Goal: Ask a question

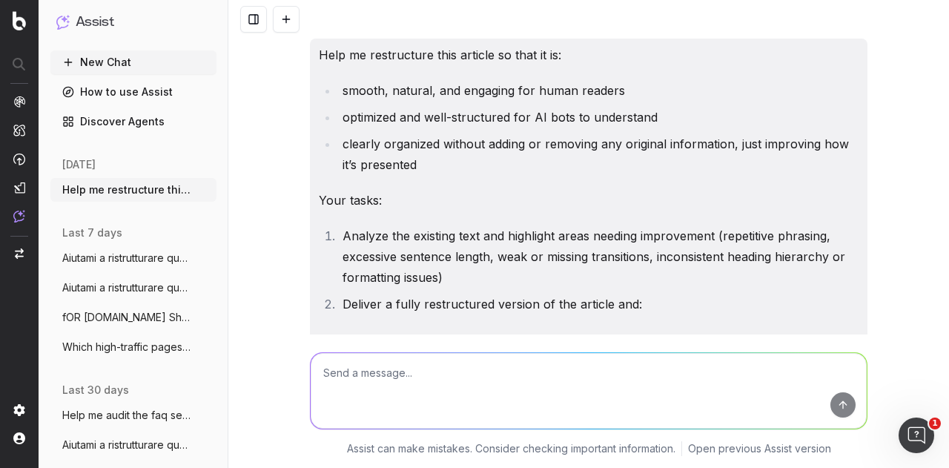
scroll to position [6316, 0]
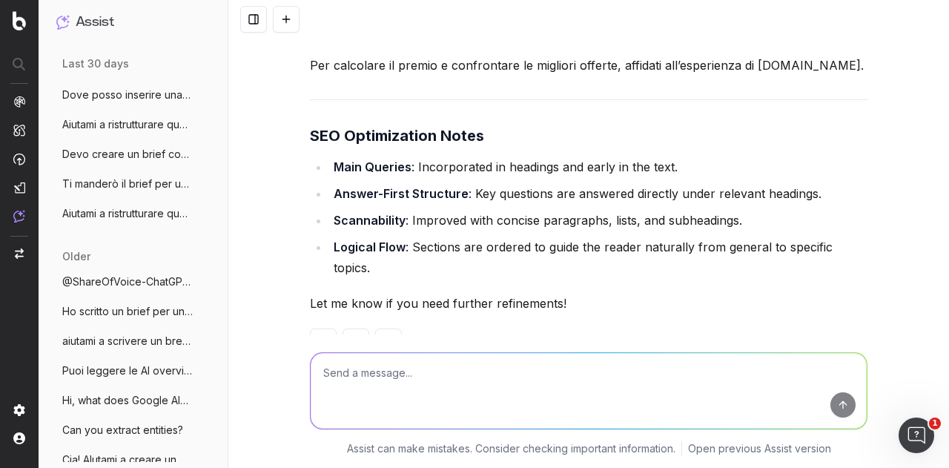
click at [291, 22] on button at bounding box center [286, 19] width 27 height 27
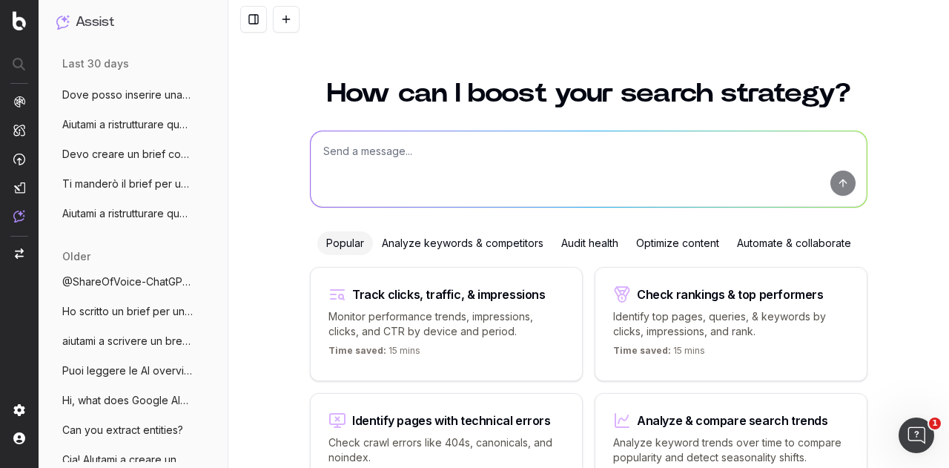
scroll to position [94, 0]
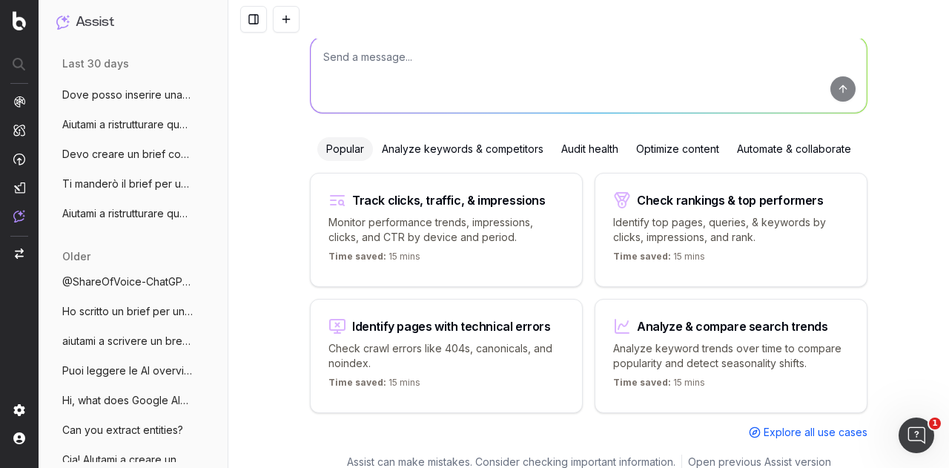
click at [356, 60] on textarea at bounding box center [589, 75] width 556 height 76
paste textarea "Identify long-tail keywords (5 words or more) from the last 3 months that meet …"
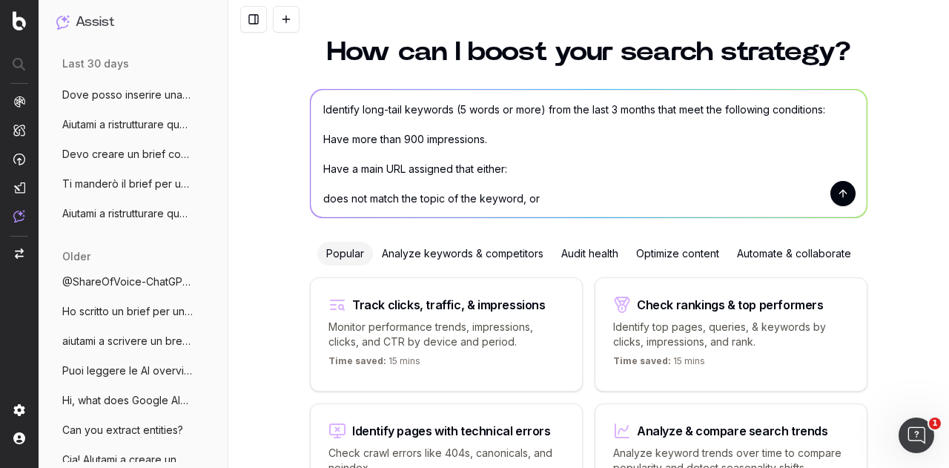
scroll to position [0, 0]
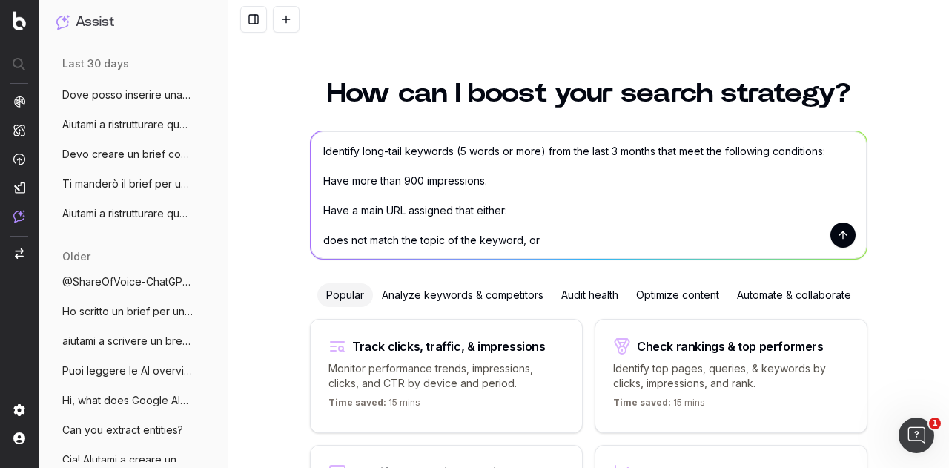
click at [317, 145] on textarea "Identify long-tail keywords (5 words or more) from the last 3 months that meet …" at bounding box center [589, 195] width 556 height 128
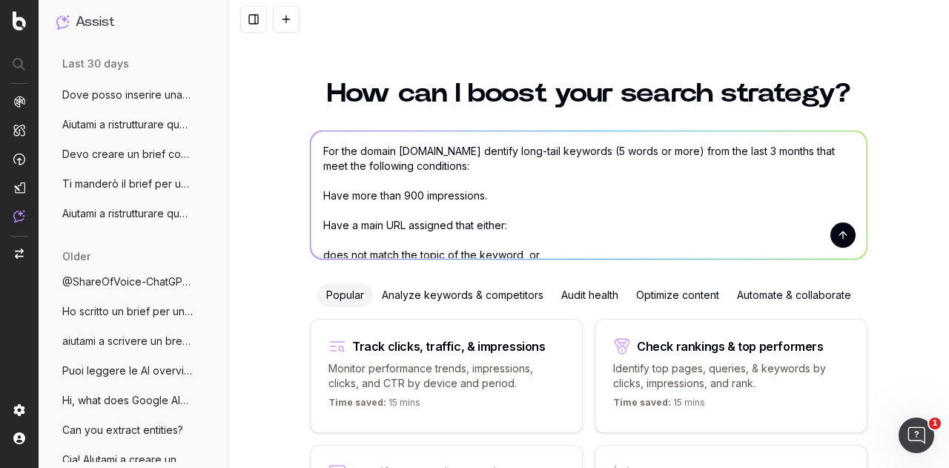
type textarea "For the domain [DOMAIN_NAME] identify long-tail keywords (5 words or more) from…"
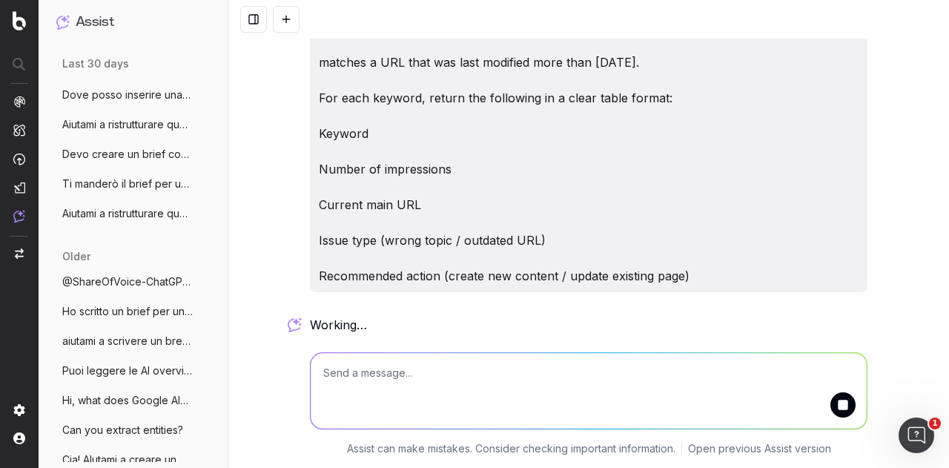
scroll to position [157, 0]
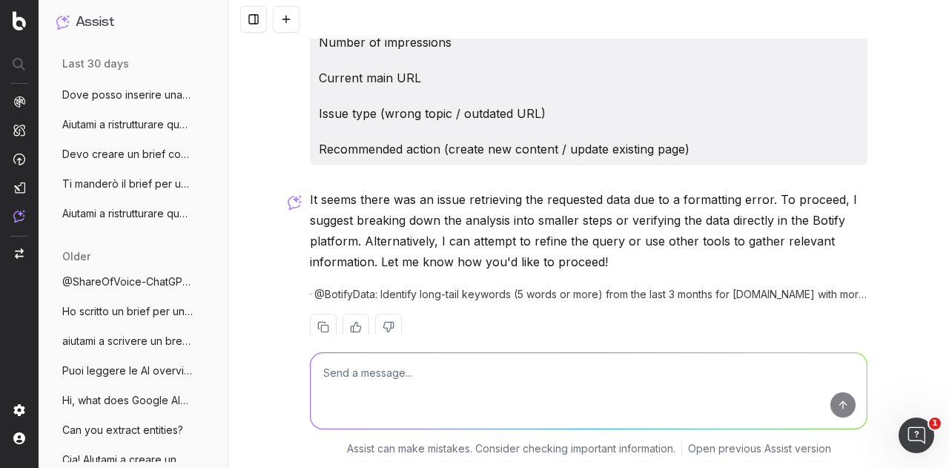
scroll to position [306, 0]
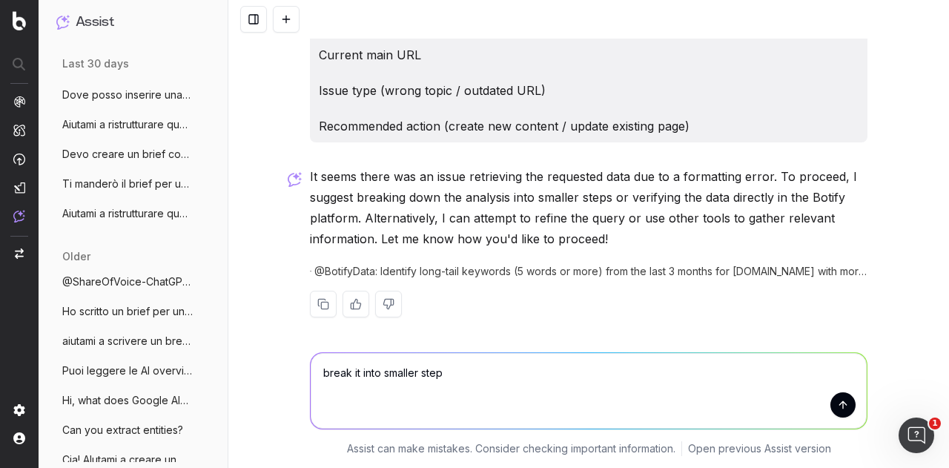
type textarea "break it into smaller steps"
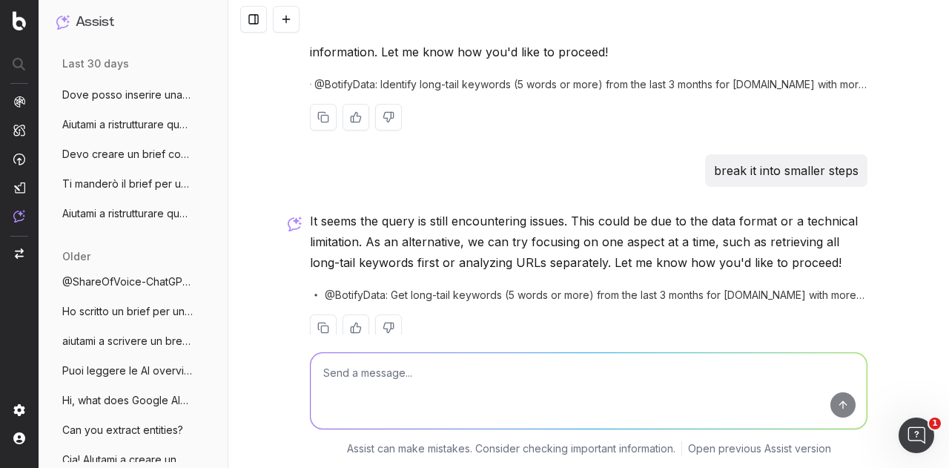
scroll to position [497, 0]
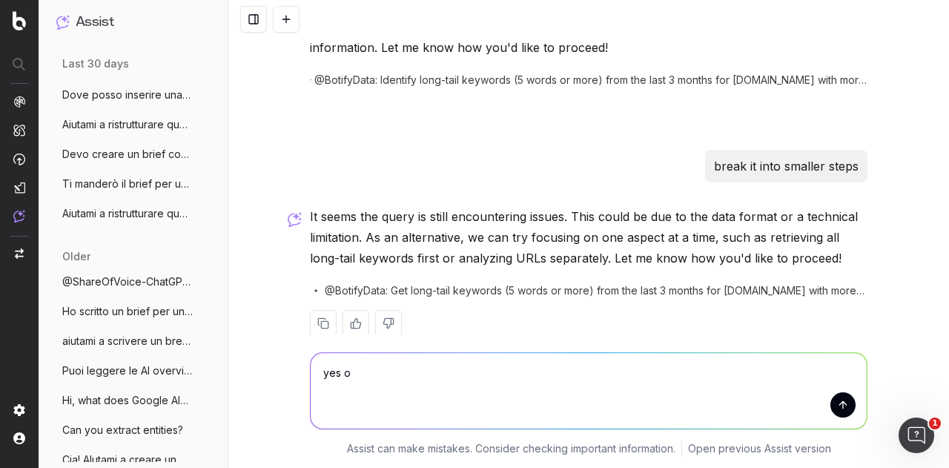
type textarea "yes ok"
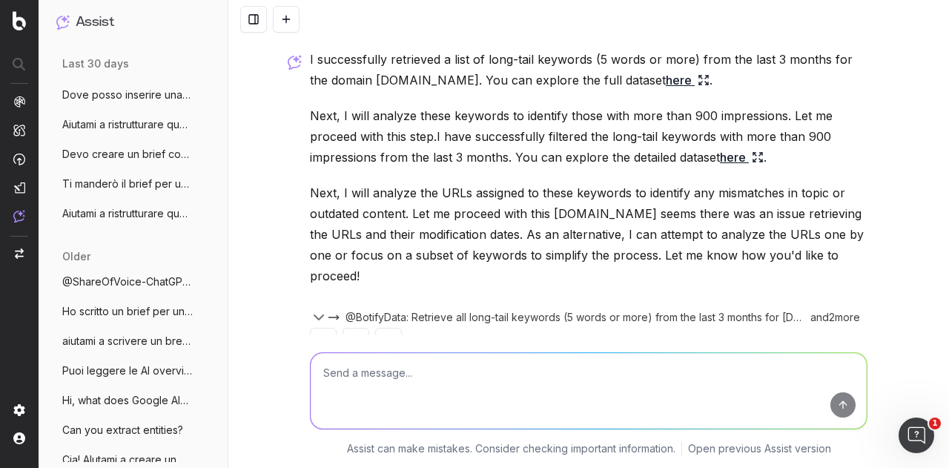
scroll to position [887, 0]
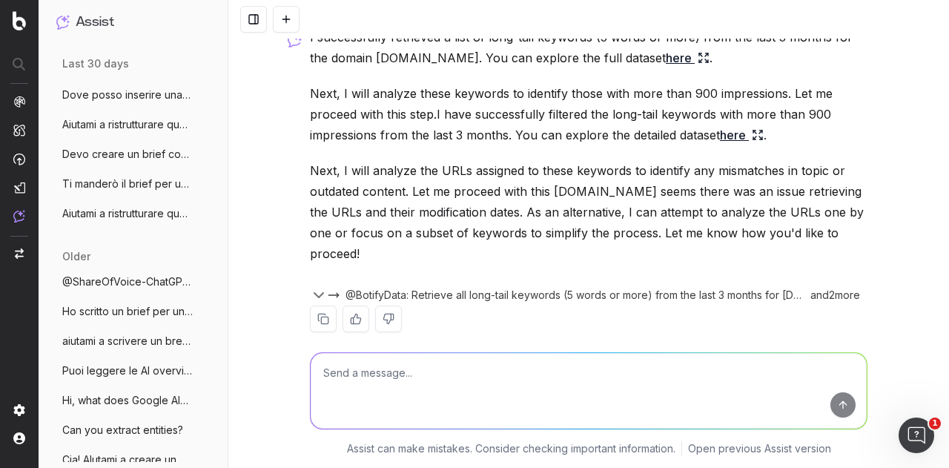
click at [737, 136] on link "here" at bounding box center [742, 135] width 44 height 21
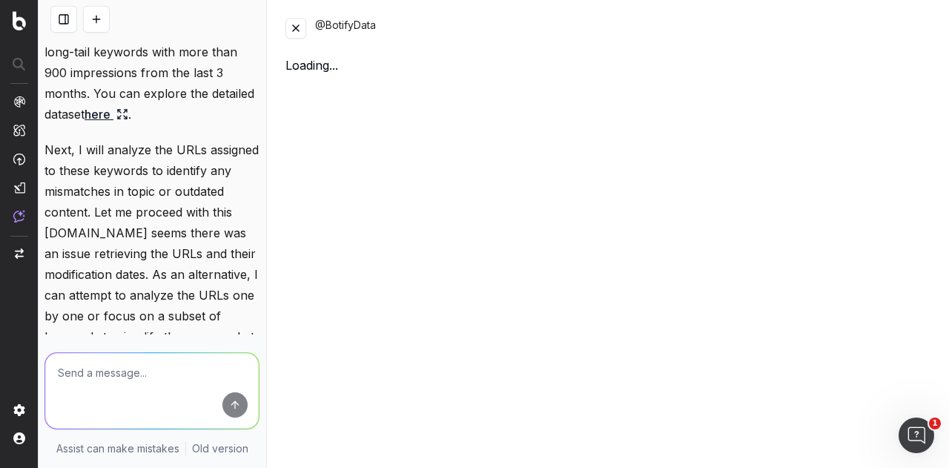
scroll to position [398, 0]
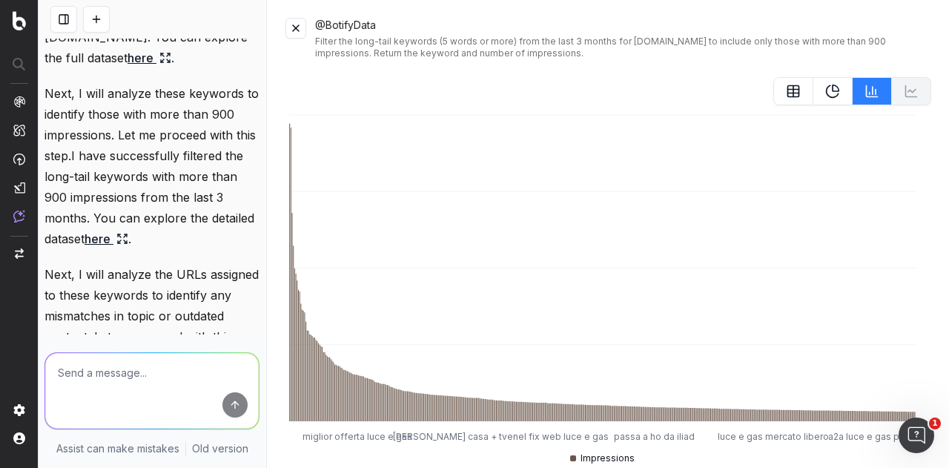
click at [792, 89] on button at bounding box center [794, 91] width 40 height 28
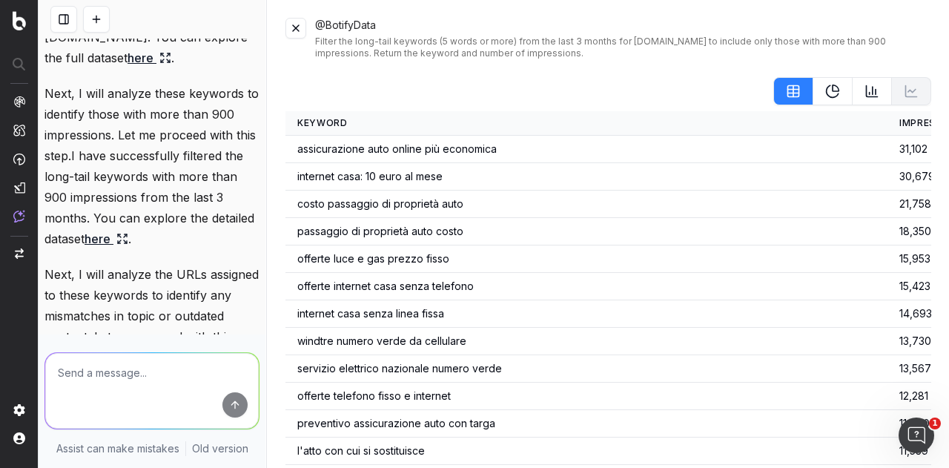
click at [300, 27] on button at bounding box center [296, 28] width 21 height 21
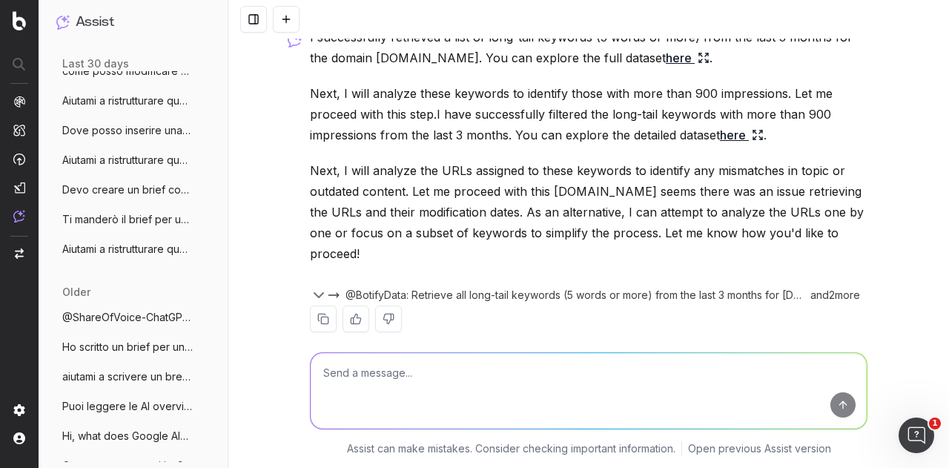
scroll to position [469, 0]
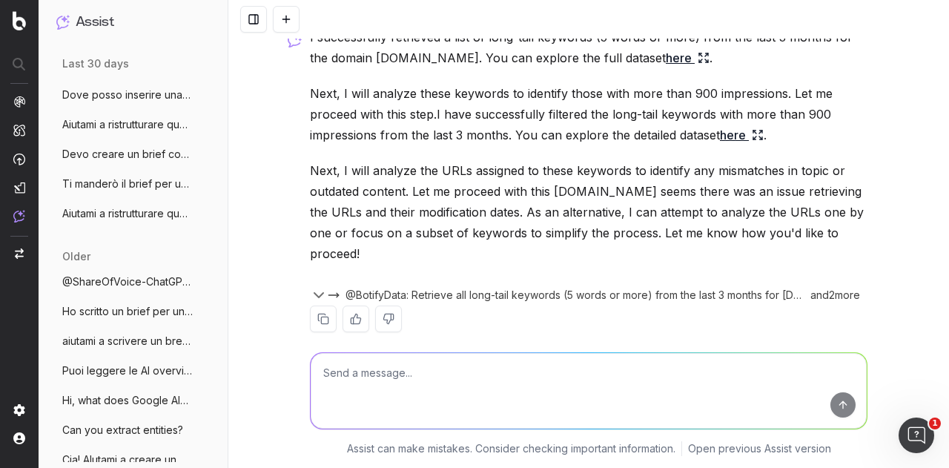
click at [496, 358] on textarea at bounding box center [589, 391] width 556 height 76
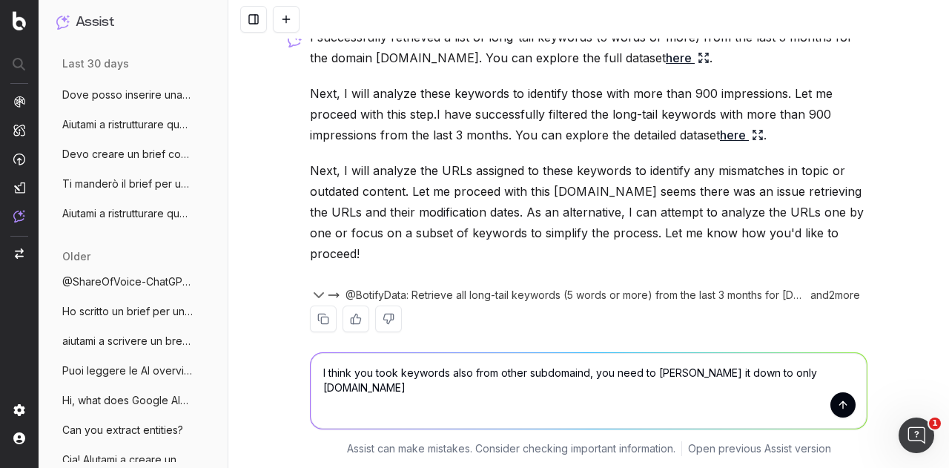
type textarea "I think you took keywords also from other subdomaind, you need to [PERSON_NAME]…"
click at [847, 402] on button "submit" at bounding box center [843, 404] width 25 height 25
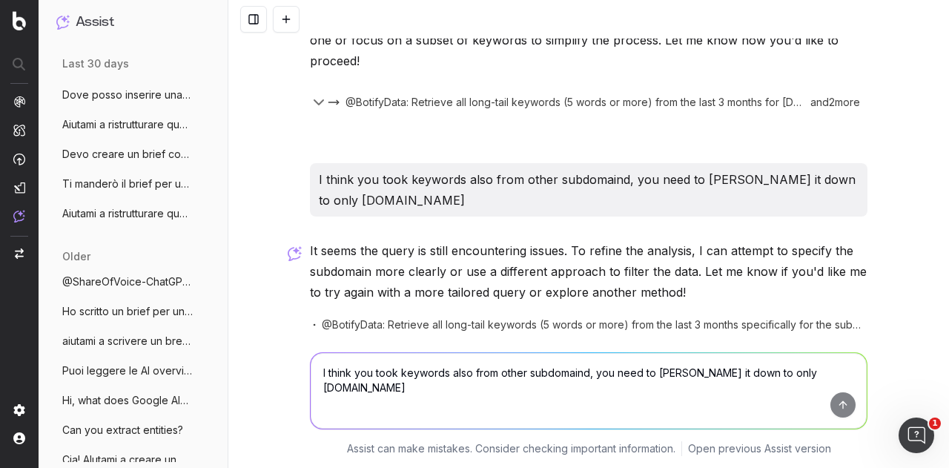
scroll to position [1080, 0]
click at [481, 376] on textarea "I think you took keywords also from other subdomaind, you need to [PERSON_NAME]…" at bounding box center [589, 391] width 556 height 76
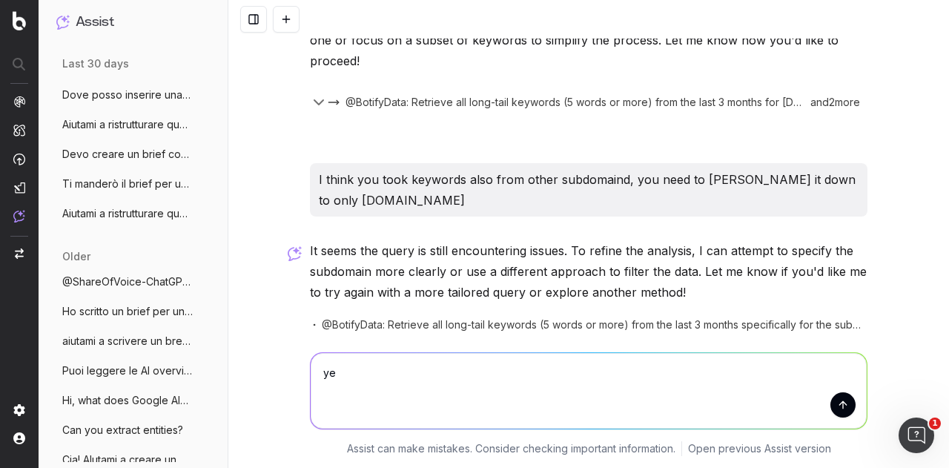
type textarea "yes"
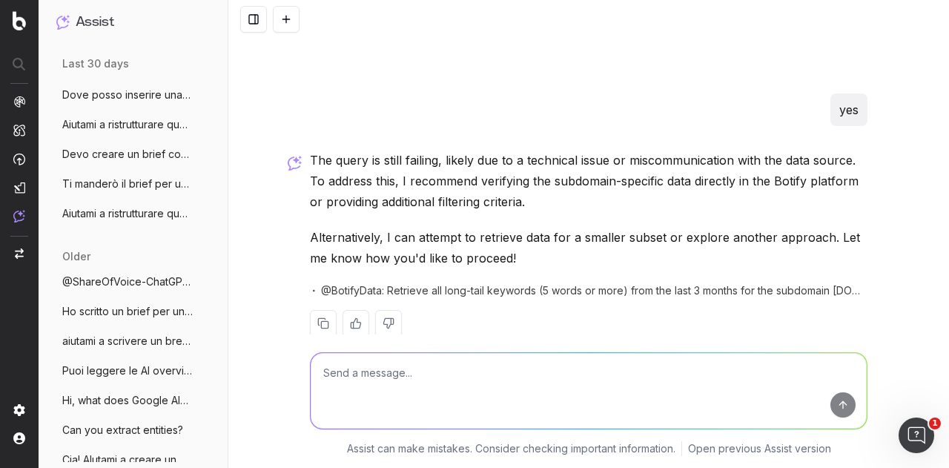
scroll to position [1381, 0]
